Goal: Entertainment & Leisure: Consume media (video, audio)

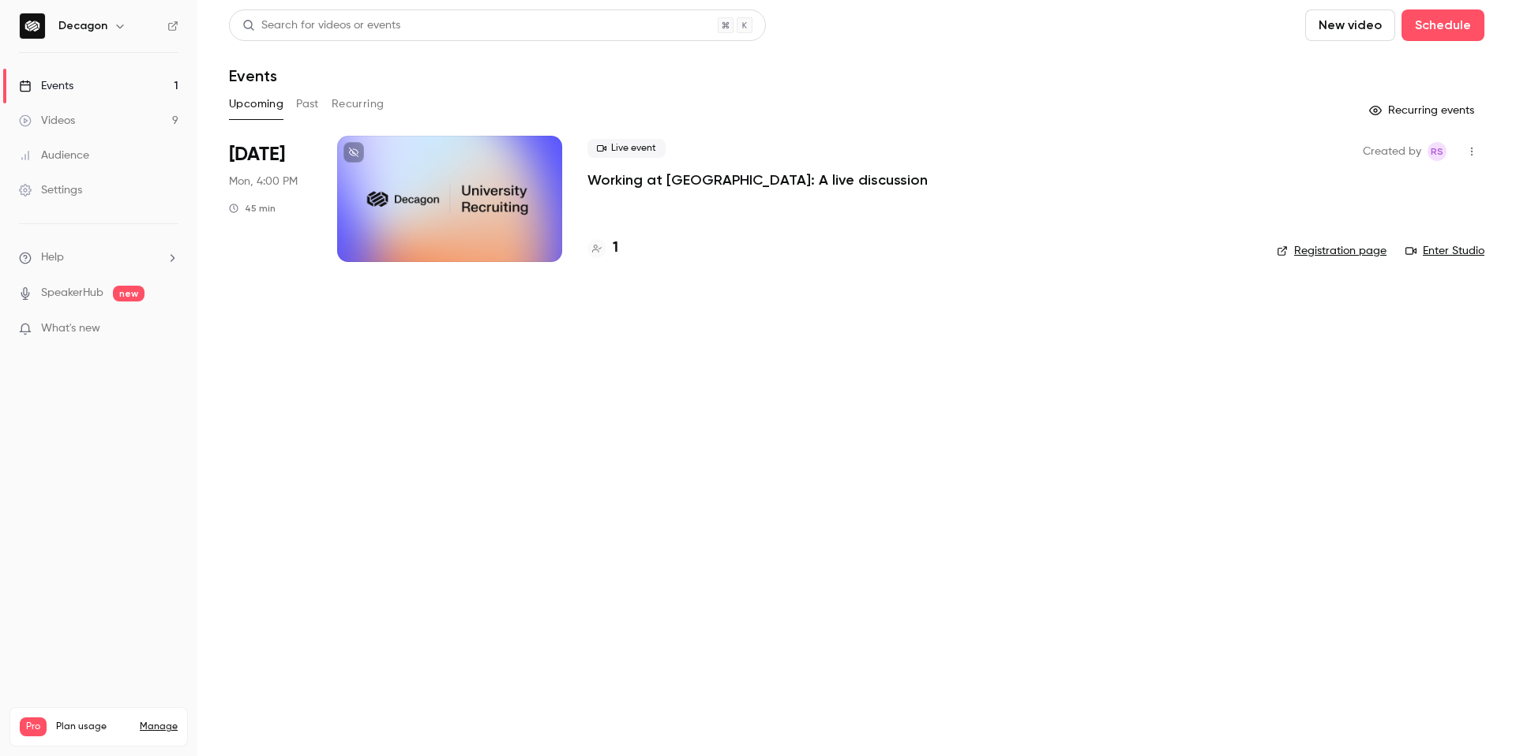
click at [61, 135] on link "Videos 9" at bounding box center [98, 120] width 197 height 35
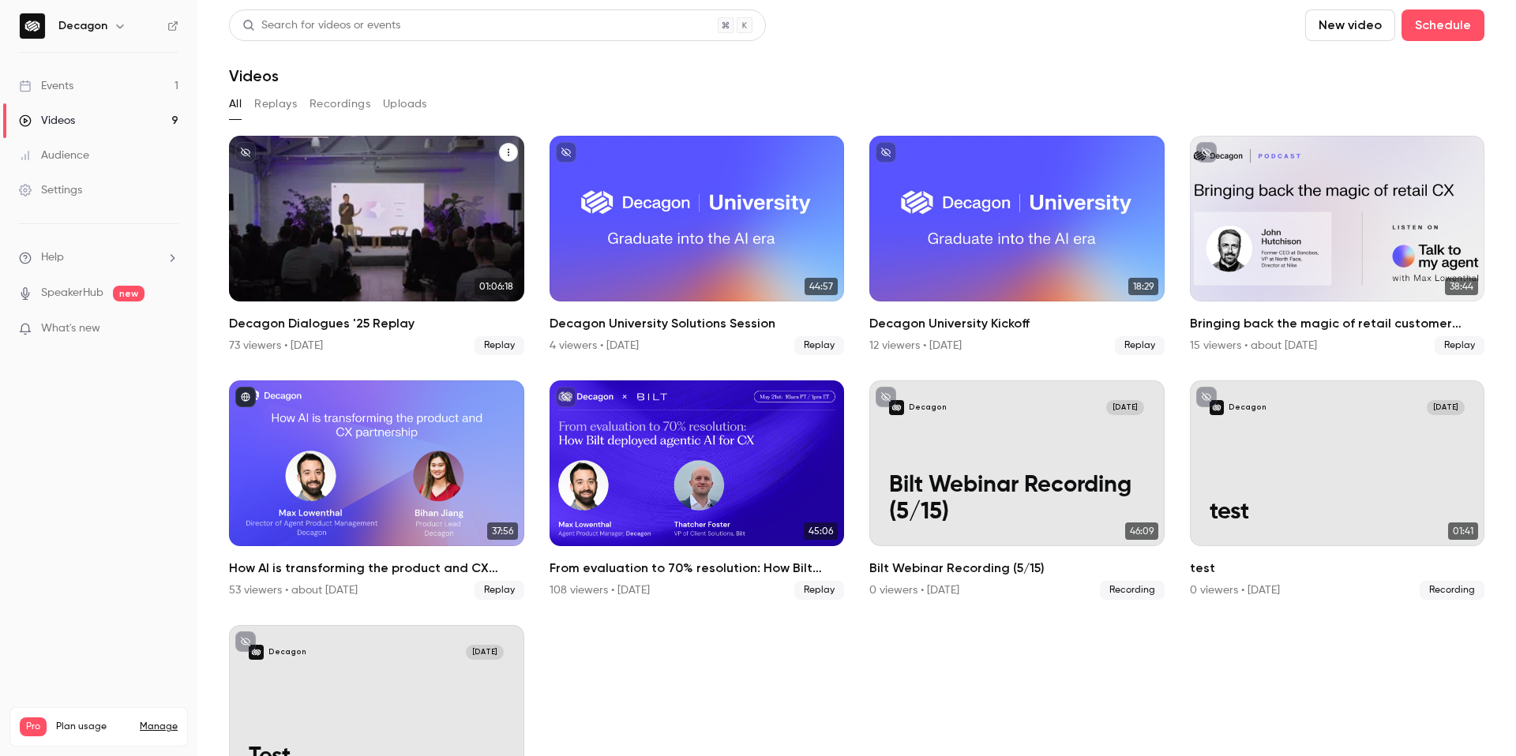
click at [324, 320] on h2 "Decagon Dialogues '25 Replay" at bounding box center [376, 323] width 295 height 19
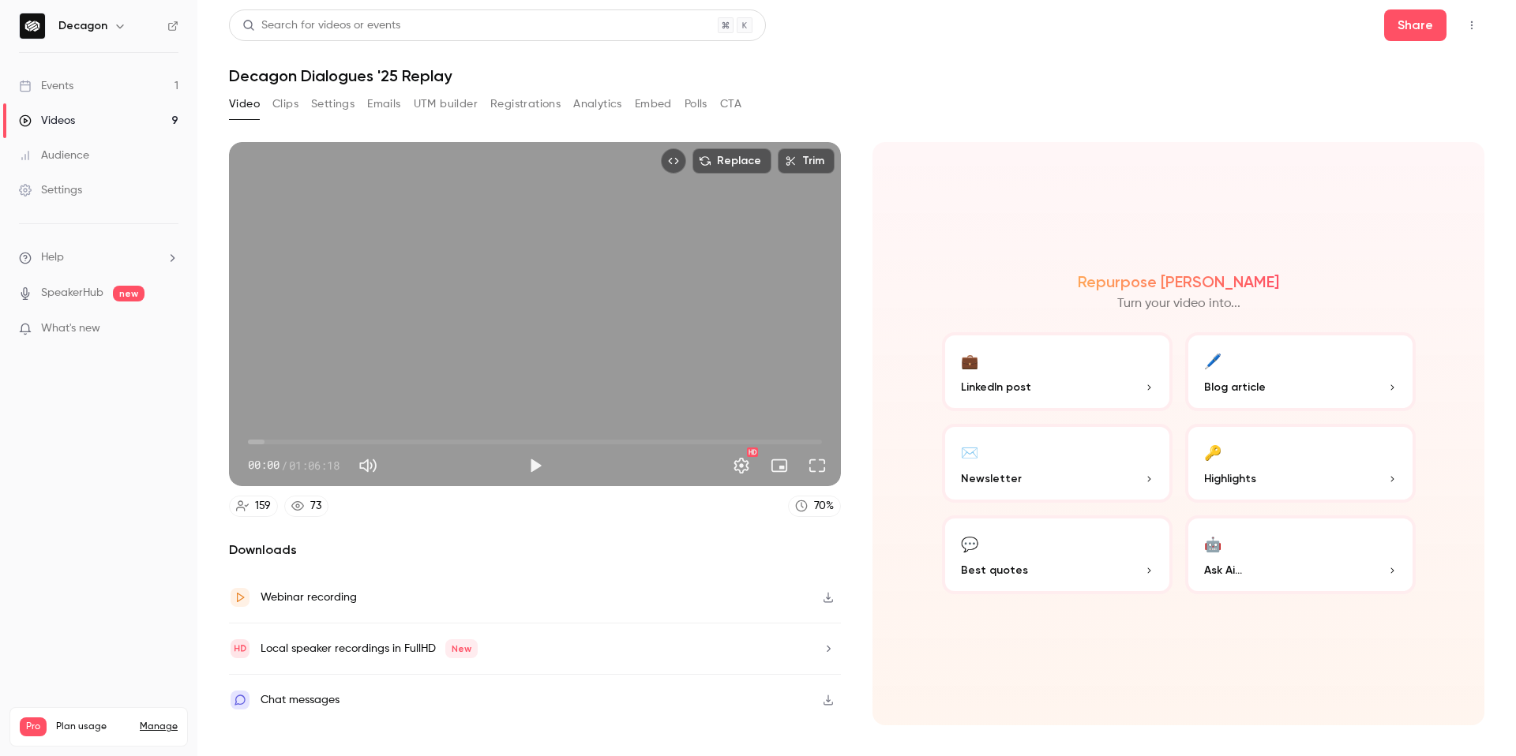
click at [606, 108] on button "Analytics" at bounding box center [597, 104] width 49 height 25
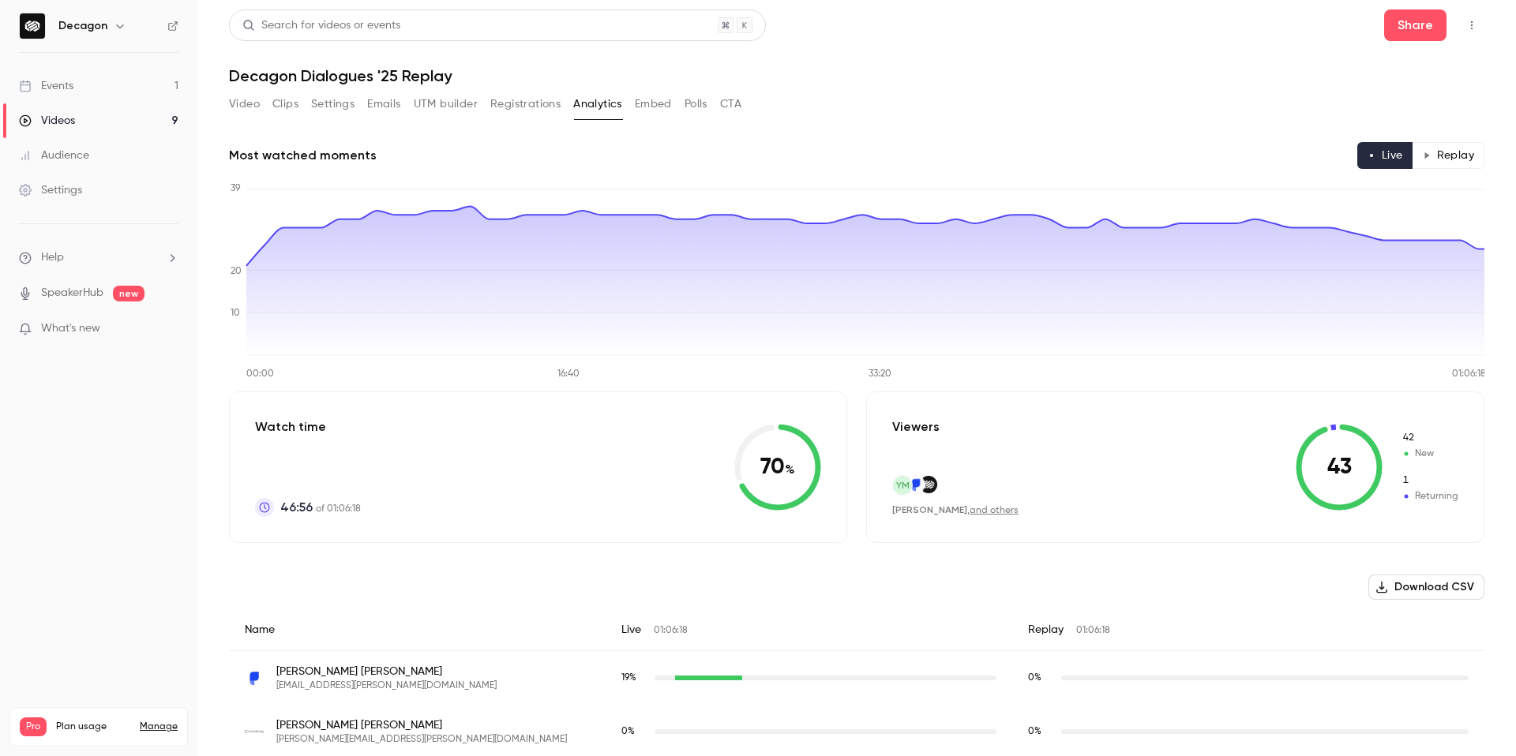
click at [684, 445] on div "Watch time 46:56 of 01:06:18 70 %" at bounding box center [538, 468] width 618 height 152
click at [1462, 154] on button "Replay" at bounding box center [1448, 155] width 72 height 27
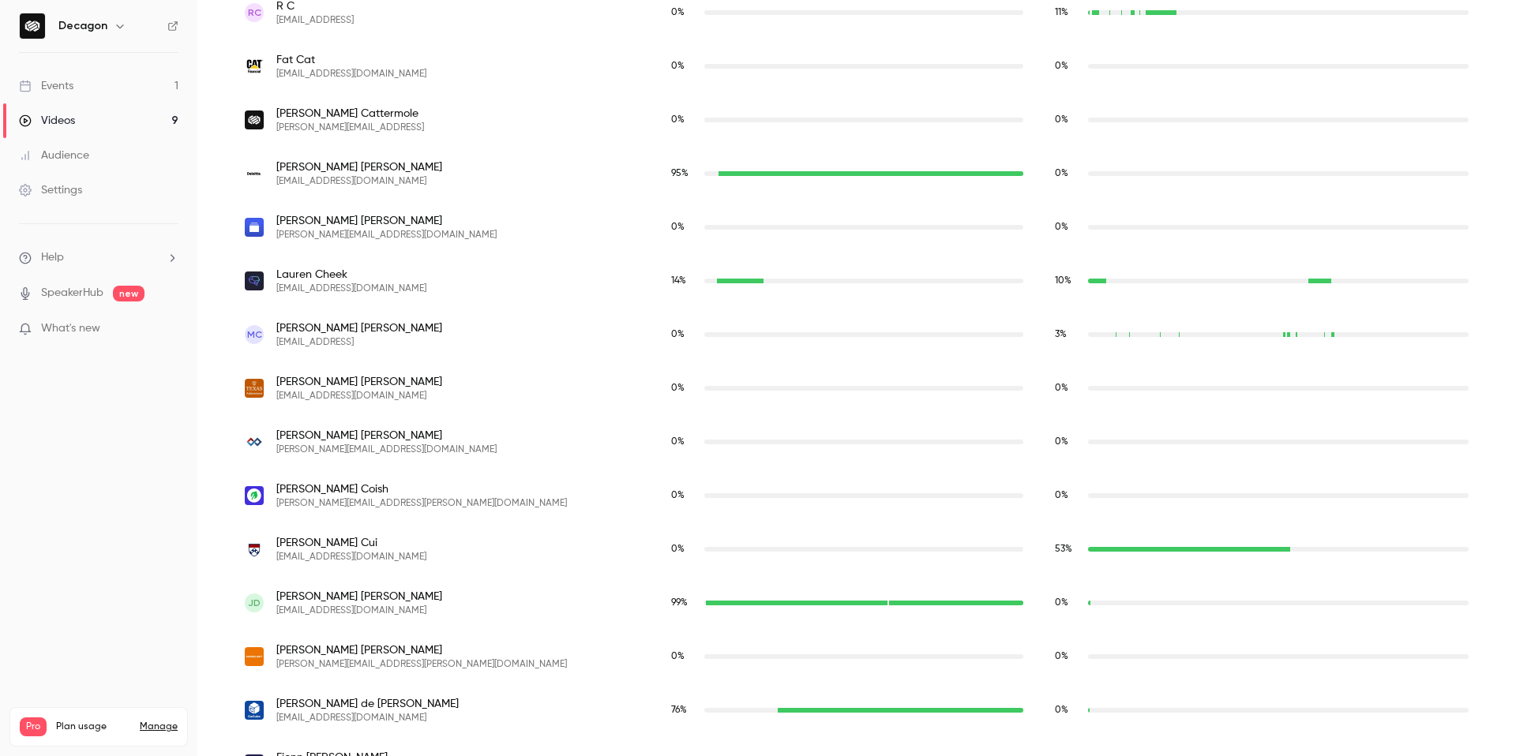
scroll to position [1792, 0]
click at [302, 282] on span "[PERSON_NAME]" at bounding box center [351, 276] width 150 height 16
click at [252, 281] on img "lauren@poly-ai.com" at bounding box center [254, 281] width 19 height 19
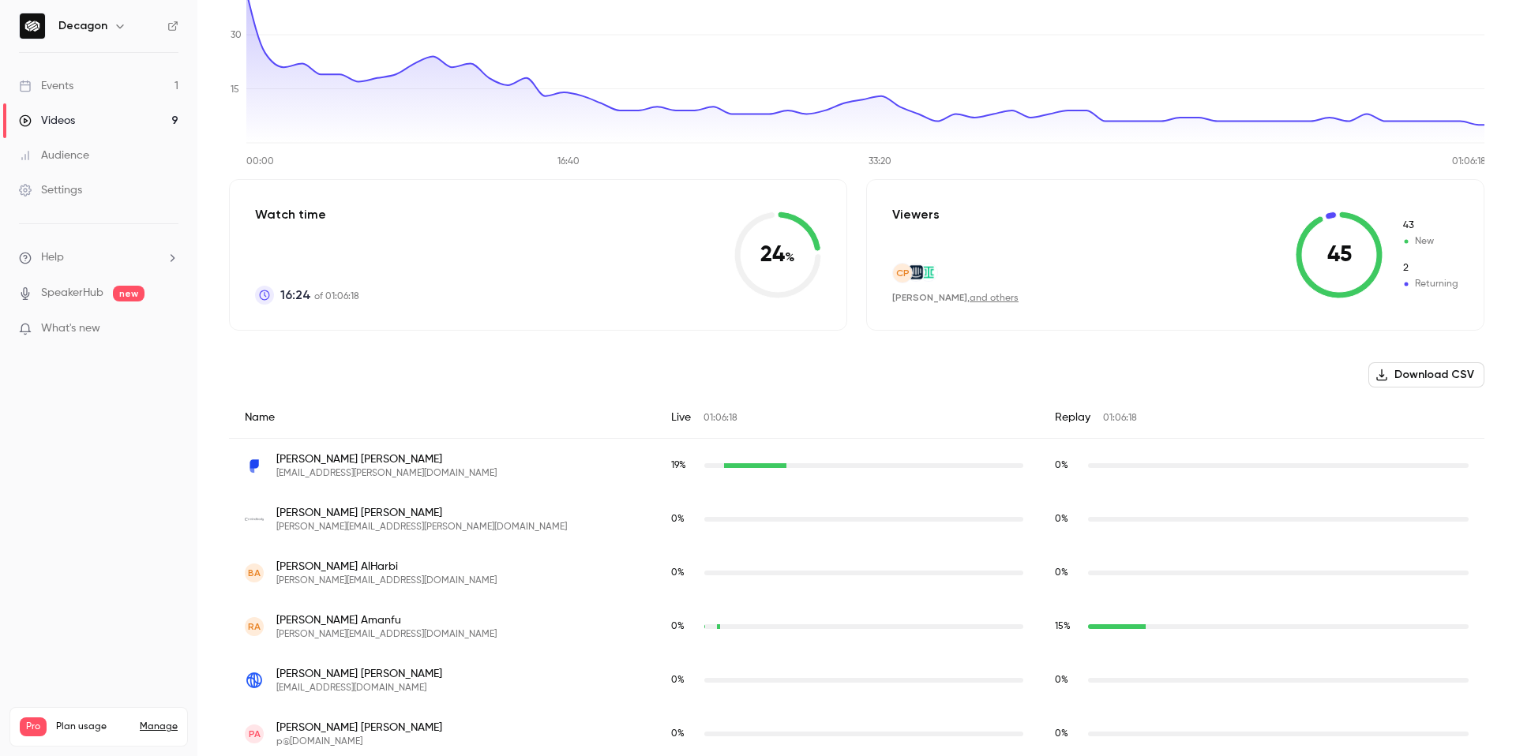
scroll to position [0, 0]
